Goal: Browse casually: Explore the website without a specific task or goal

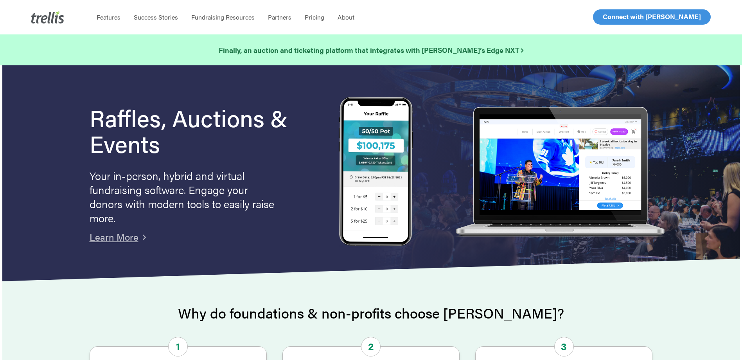
click at [603, 14] on span "Log In" at bounding box center [611, 16] width 19 height 9
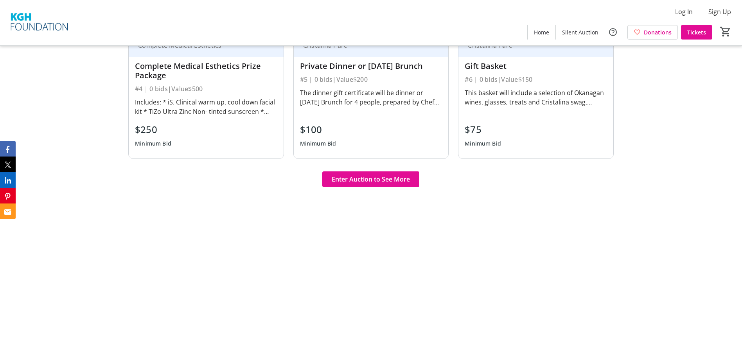
scroll to position [665, 0]
click at [405, 180] on span "Enter Auction to See More" at bounding box center [371, 177] width 78 height 9
